Goal: Task Accomplishment & Management: Use online tool/utility

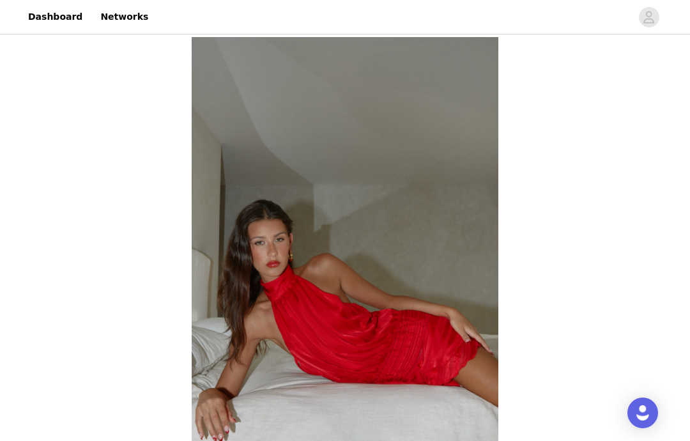
click at [49, 19] on link "Dashboard" at bounding box center [55, 17] width 70 height 29
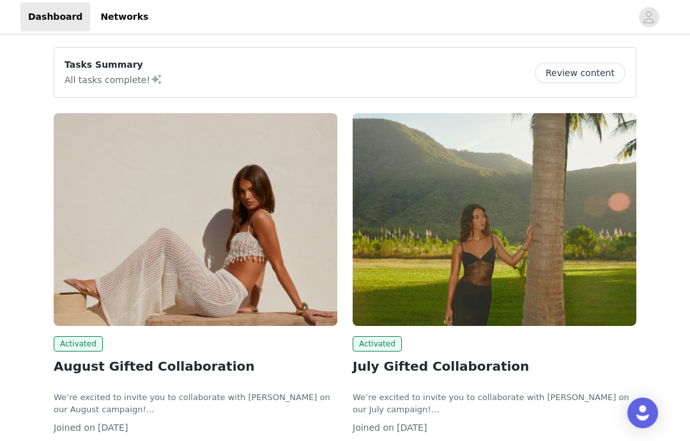
click at [161, 294] on img at bounding box center [196, 219] width 284 height 213
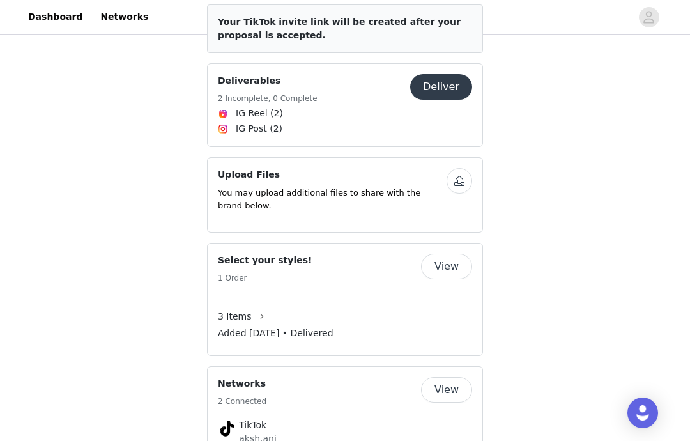
scroll to position [775, 0]
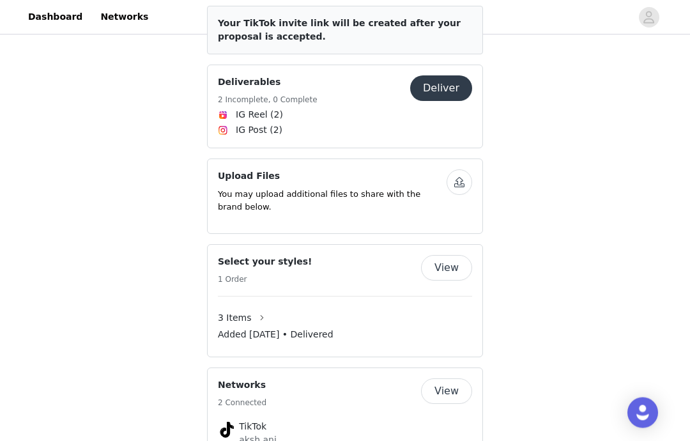
click at [332, 123] on span "IG Post (2)" at bounding box center [345, 130] width 254 height 15
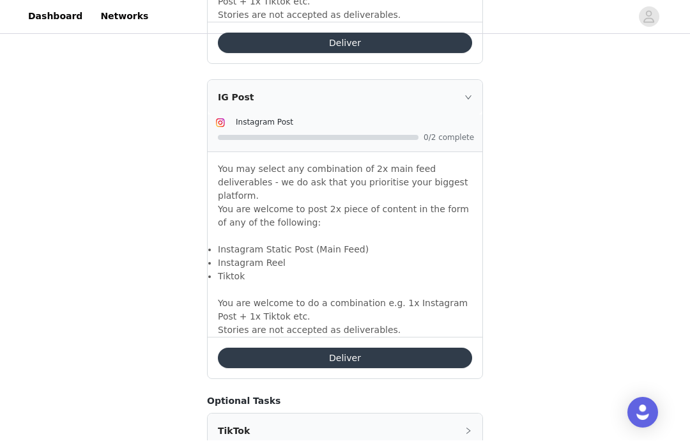
scroll to position [1166, 0]
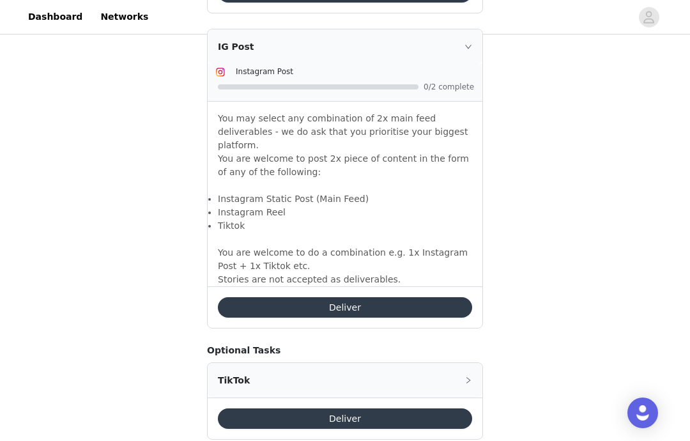
click at [355, 363] on div "TikTok" at bounding box center [345, 380] width 275 height 34
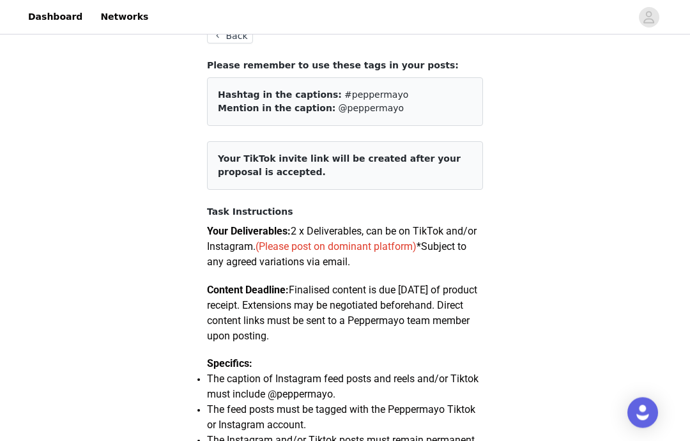
scroll to position [0, 0]
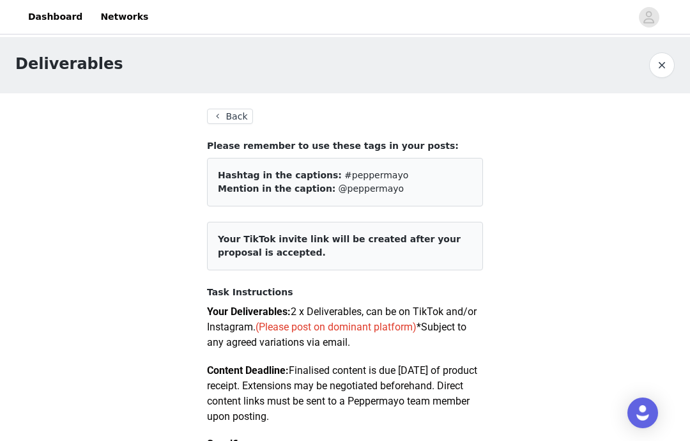
click at [45, 27] on link "Dashboard" at bounding box center [55, 17] width 70 height 29
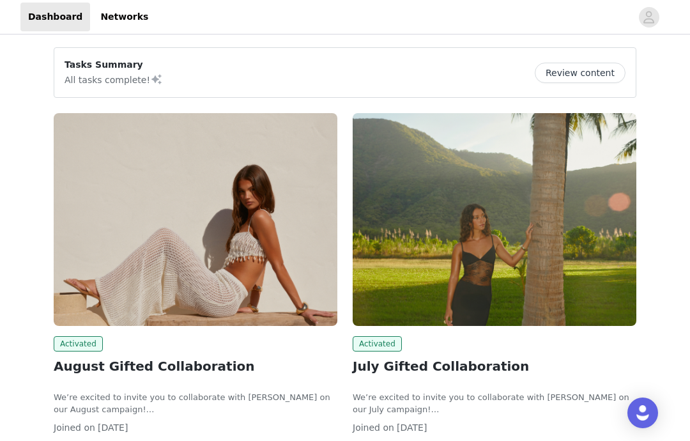
click at [381, 218] on img at bounding box center [495, 219] width 284 height 213
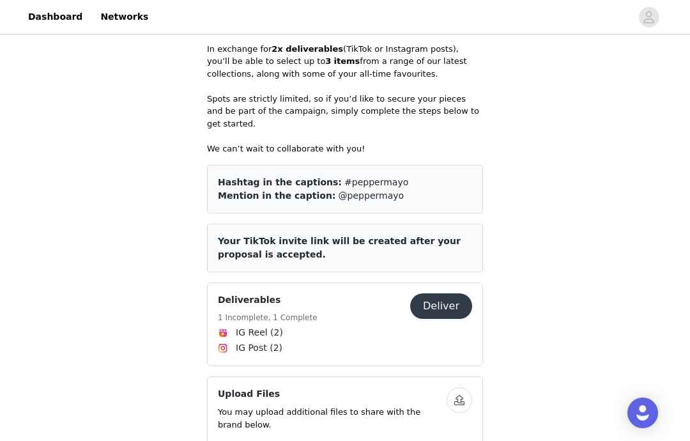
scroll to position [588, 0]
click at [316, 294] on div "Deliverables 1 Incomplete, 1 Complete" at bounding box center [314, 309] width 192 height 31
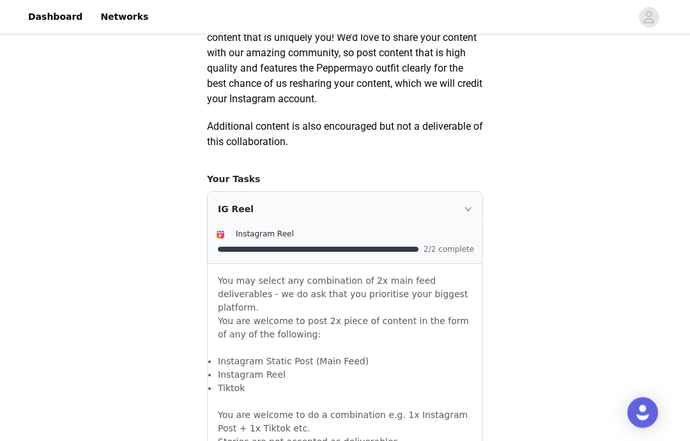
scroll to position [771, 0]
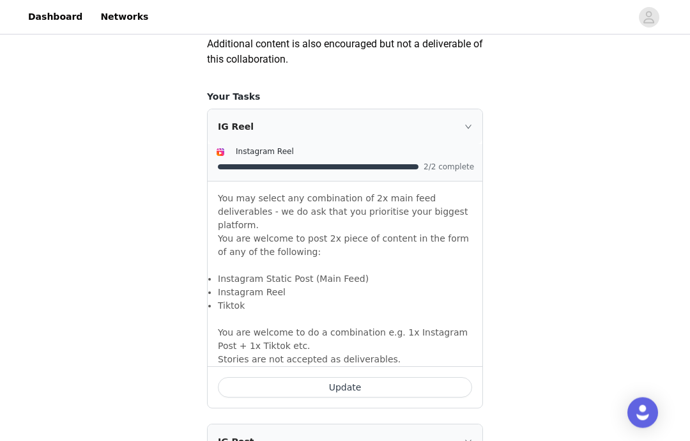
click at [273, 379] on button "Update" at bounding box center [345, 388] width 254 height 20
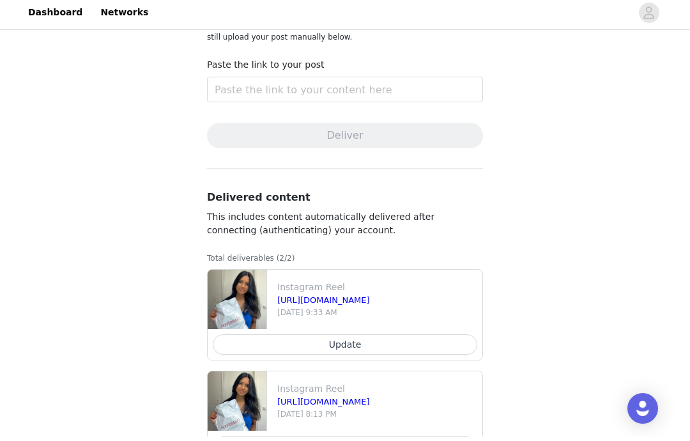
scroll to position [216, 0]
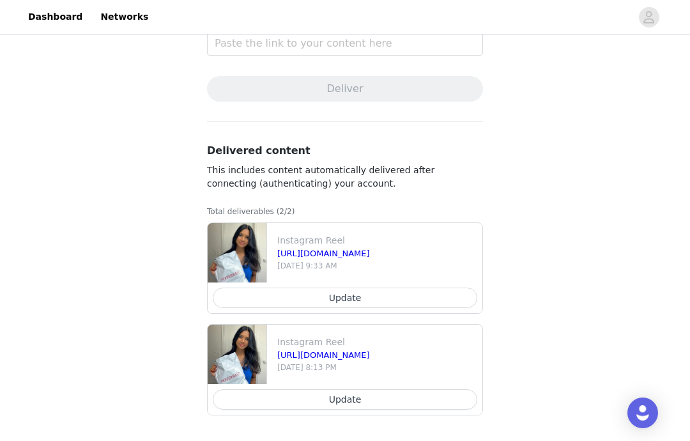
click at [57, 20] on link "Dashboard" at bounding box center [55, 17] width 70 height 29
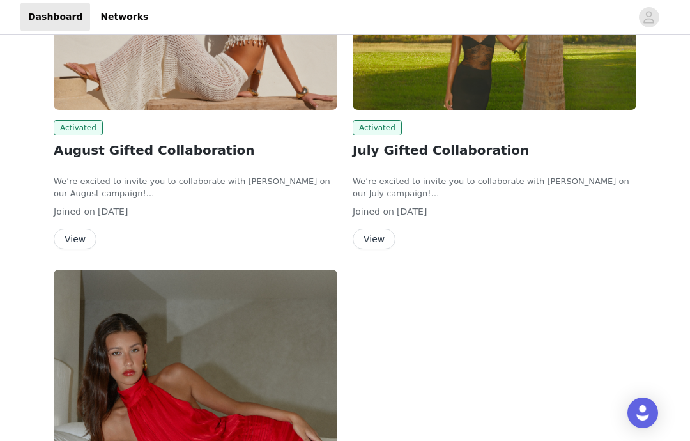
click at [277, 77] on img at bounding box center [196, 3] width 284 height 213
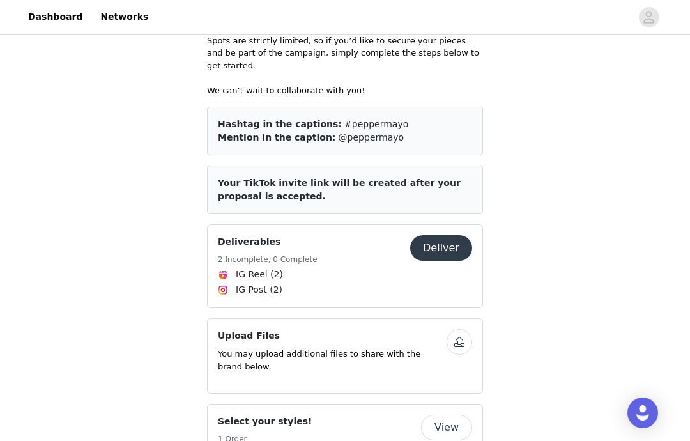
scroll to position [676, 0]
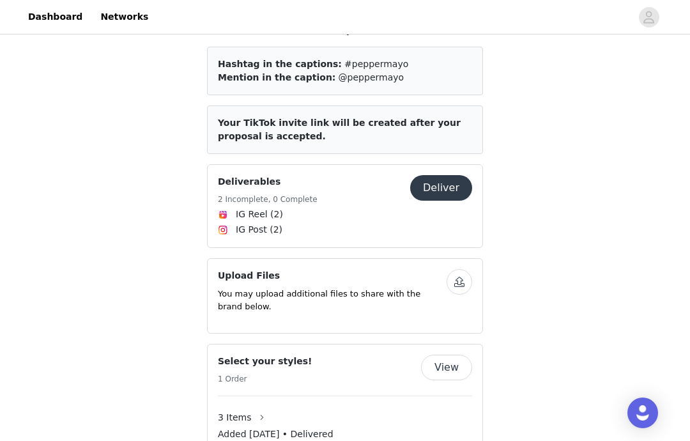
click at [298, 176] on div "Deliverables 2 Incomplete, 0 Complete" at bounding box center [268, 190] width 100 height 31
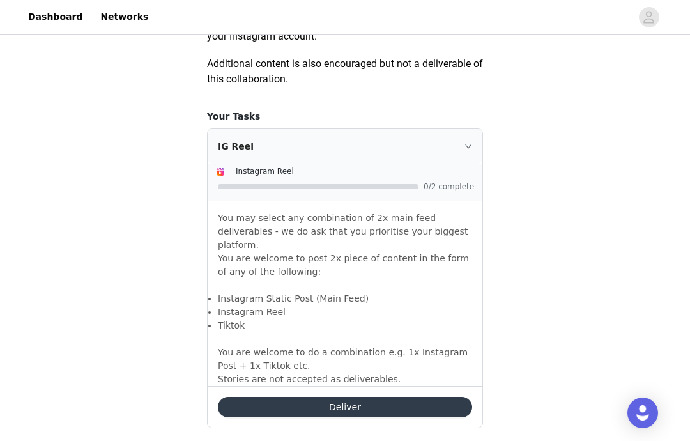
scroll to position [756, 0]
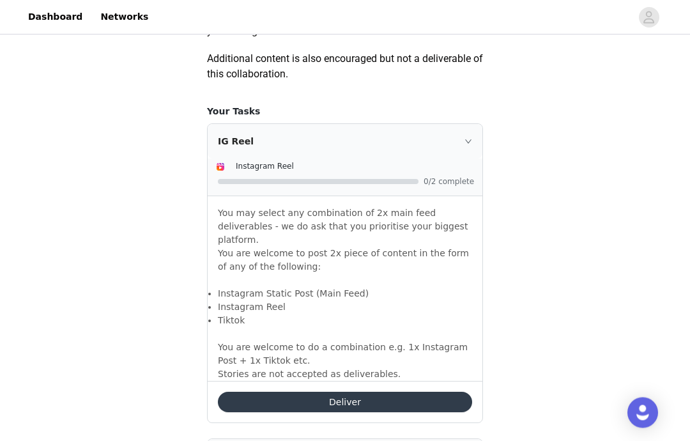
click at [296, 392] on button "Deliver" at bounding box center [345, 402] width 254 height 20
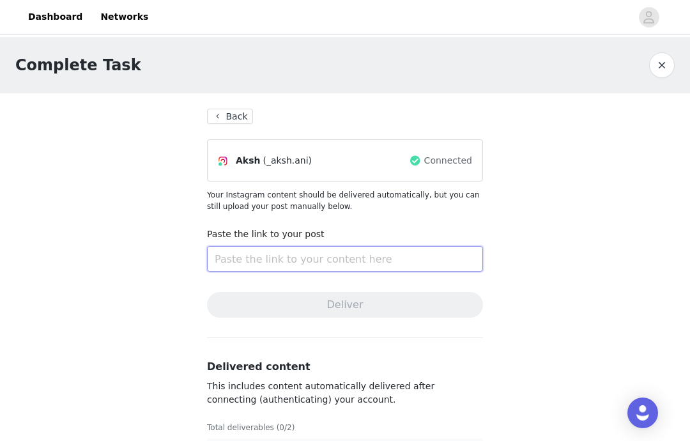
click at [265, 248] on input "text" at bounding box center [345, 259] width 276 height 26
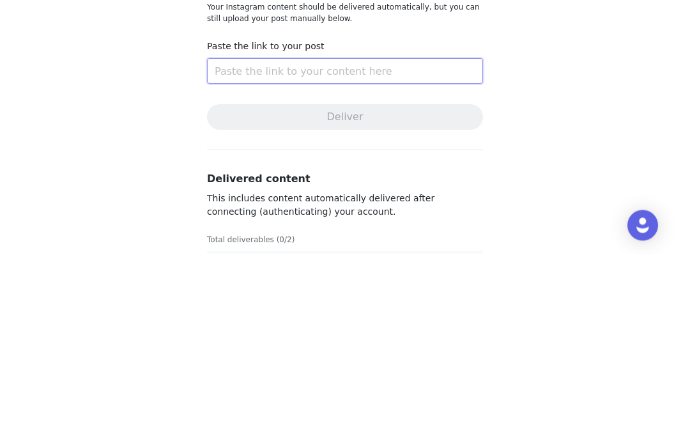
click at [340, 246] on input "text" at bounding box center [345, 259] width 276 height 26
paste input "[URL][DOMAIN_NAME]"
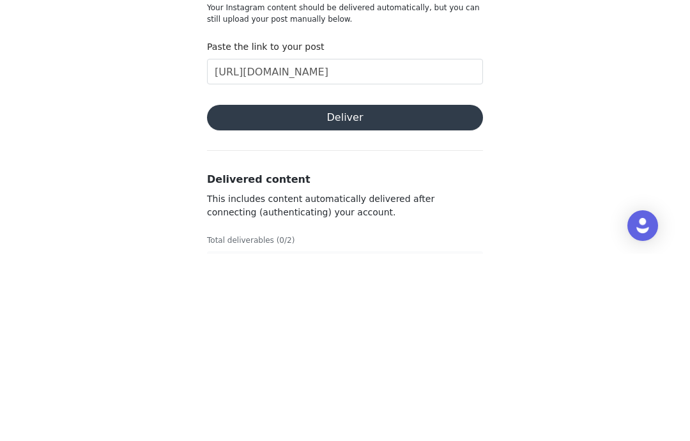
scroll to position [45, 0]
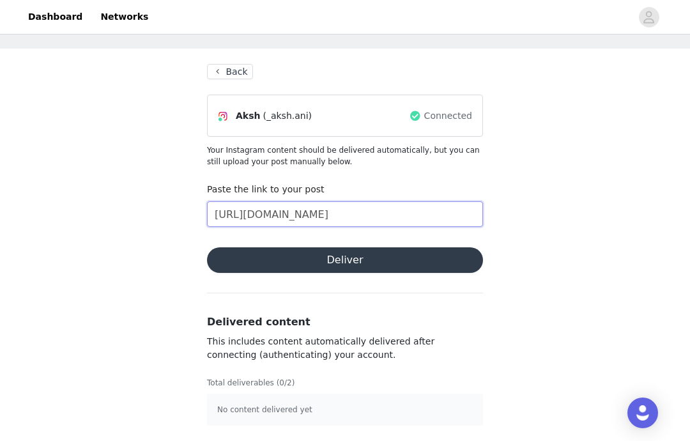
type input "[URL][DOMAIN_NAME]"
click at [408, 265] on button "Deliver" at bounding box center [345, 260] width 276 height 26
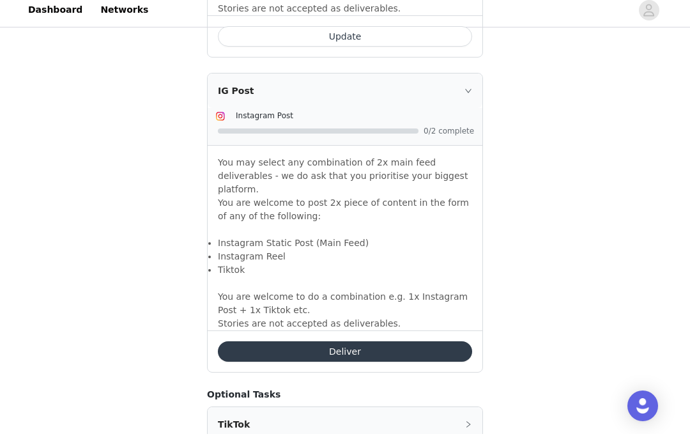
scroll to position [1166, 0]
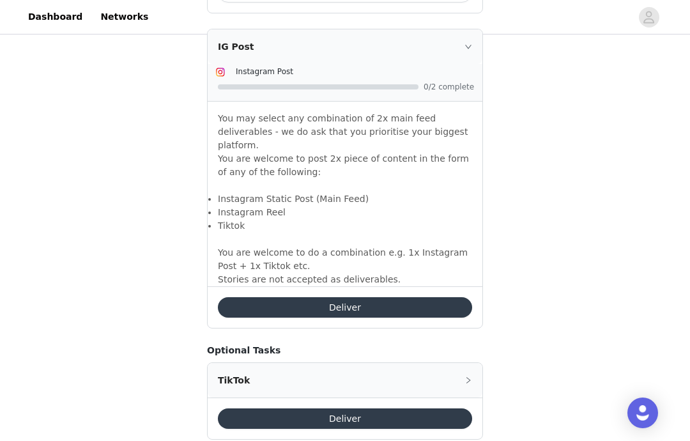
click at [307, 363] on div "TikTok" at bounding box center [345, 380] width 275 height 34
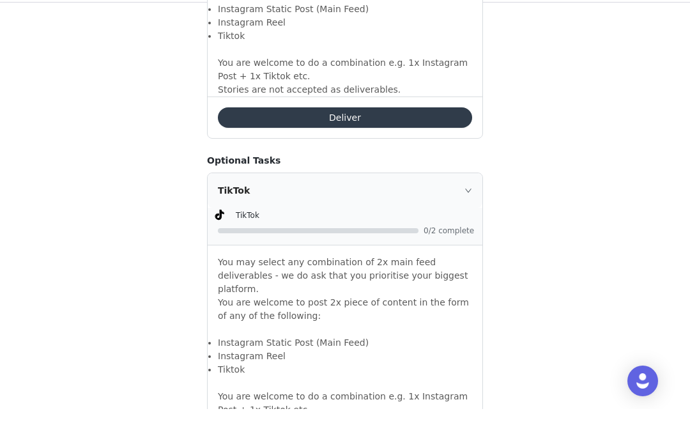
scroll to position [1375, 0]
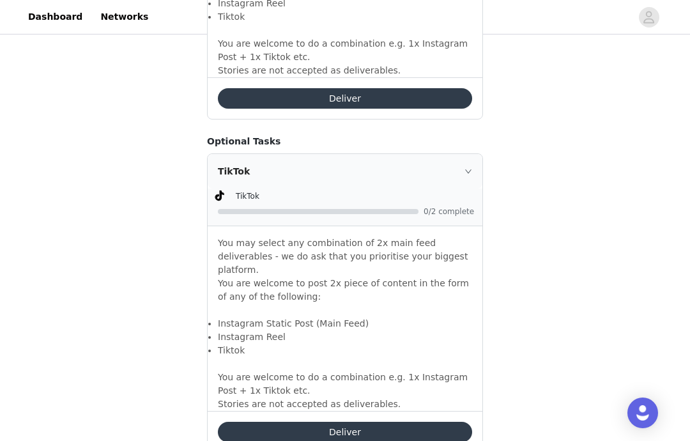
click at [280, 422] on button "Deliver" at bounding box center [345, 432] width 254 height 20
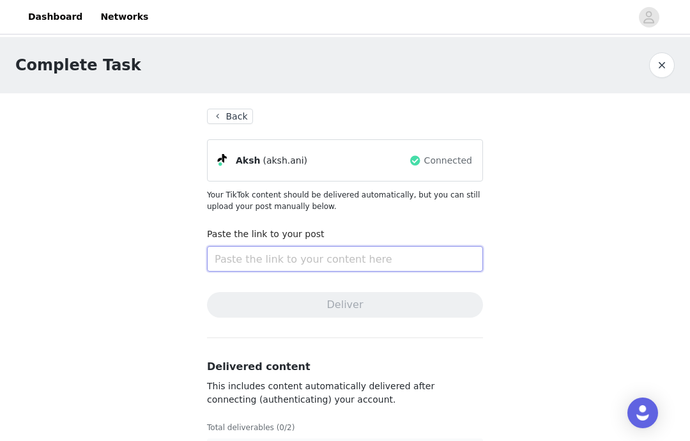
click at [356, 254] on input "text" at bounding box center [345, 259] width 276 height 26
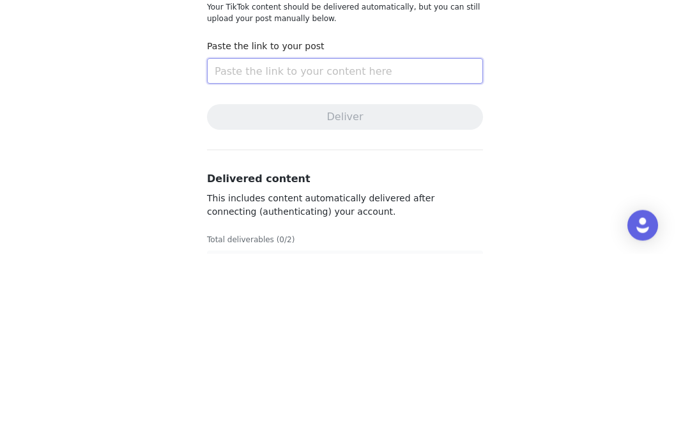
click at [234, 246] on input "text" at bounding box center [345, 259] width 276 height 26
paste input "[URL][DOMAIN_NAME]"
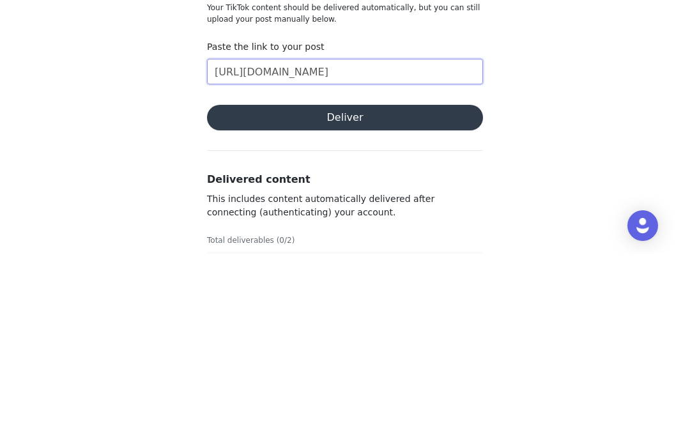
type input "[URL][DOMAIN_NAME]"
click at [264, 292] on button "Deliver" at bounding box center [345, 305] width 276 height 26
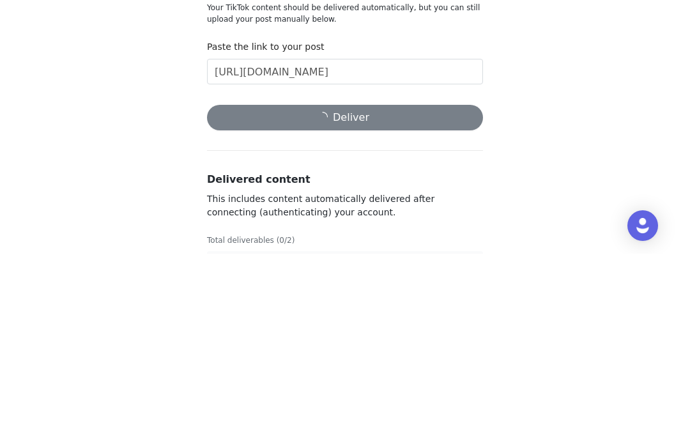
scroll to position [45, 0]
